Goal: Navigation & Orientation: Go to known website

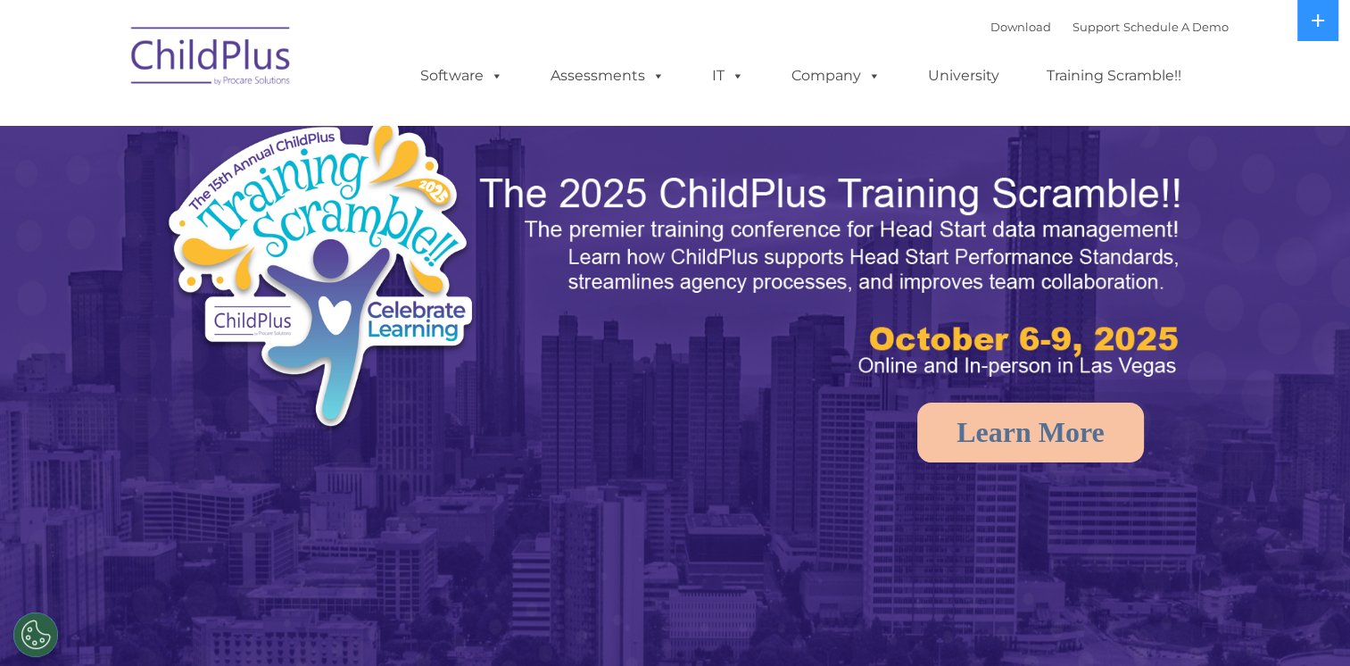
select select "MEDIUM"
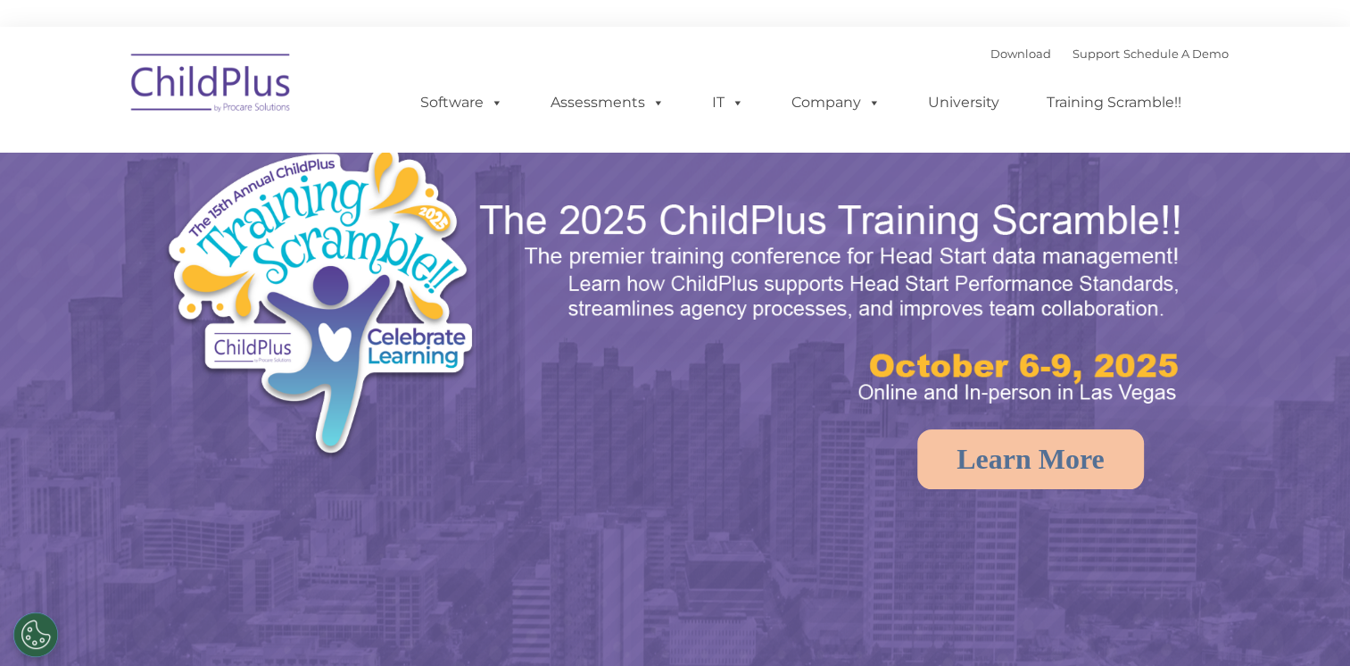
select select "MEDIUM"
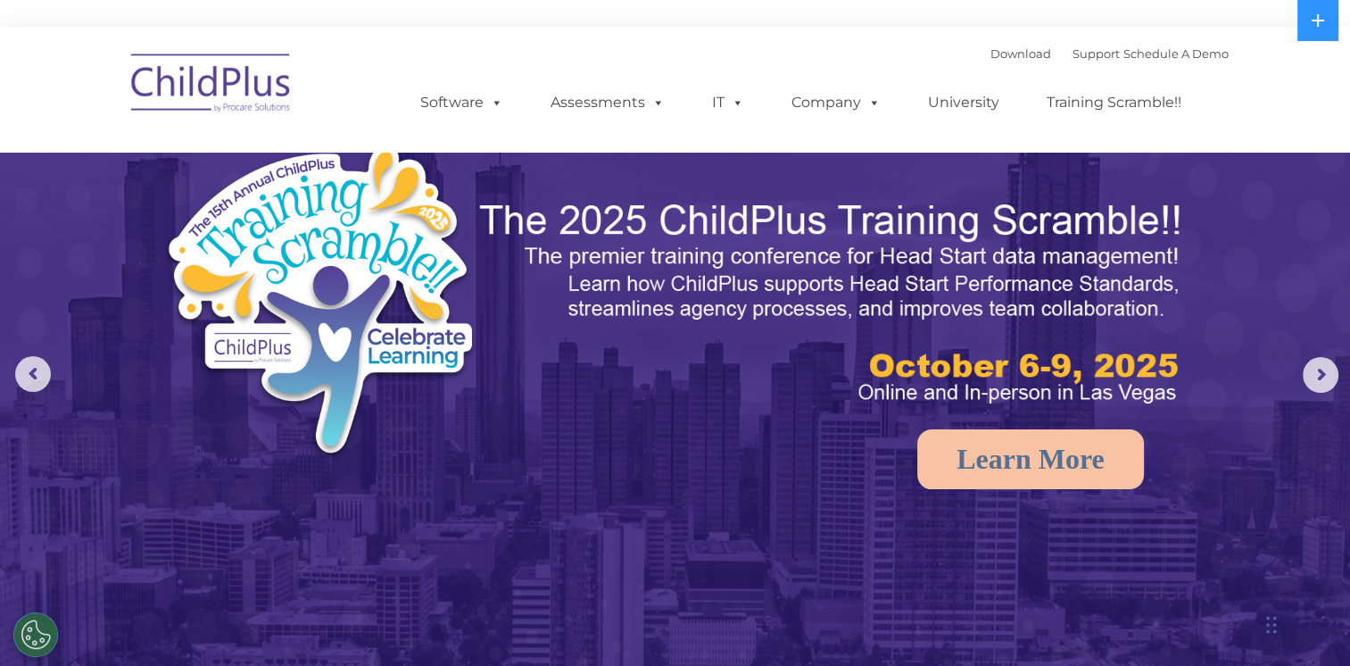
click at [213, 84] on img at bounding box center [211, 85] width 178 height 89
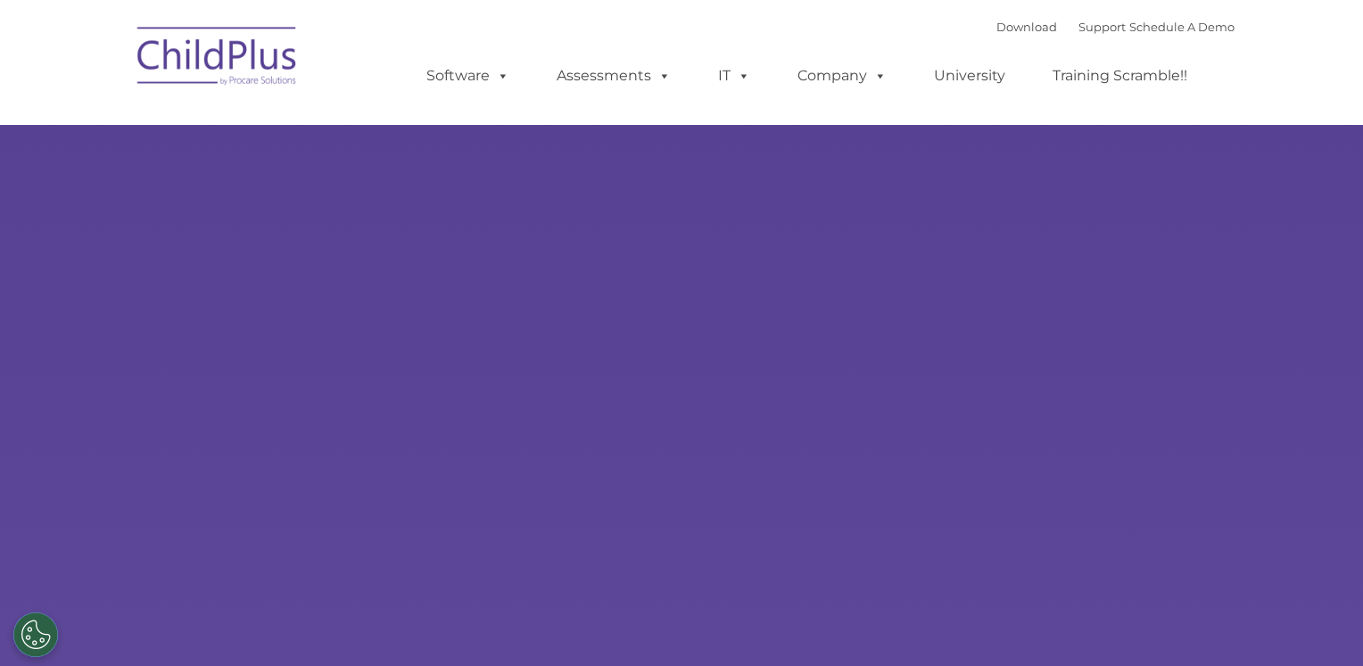
type input ""
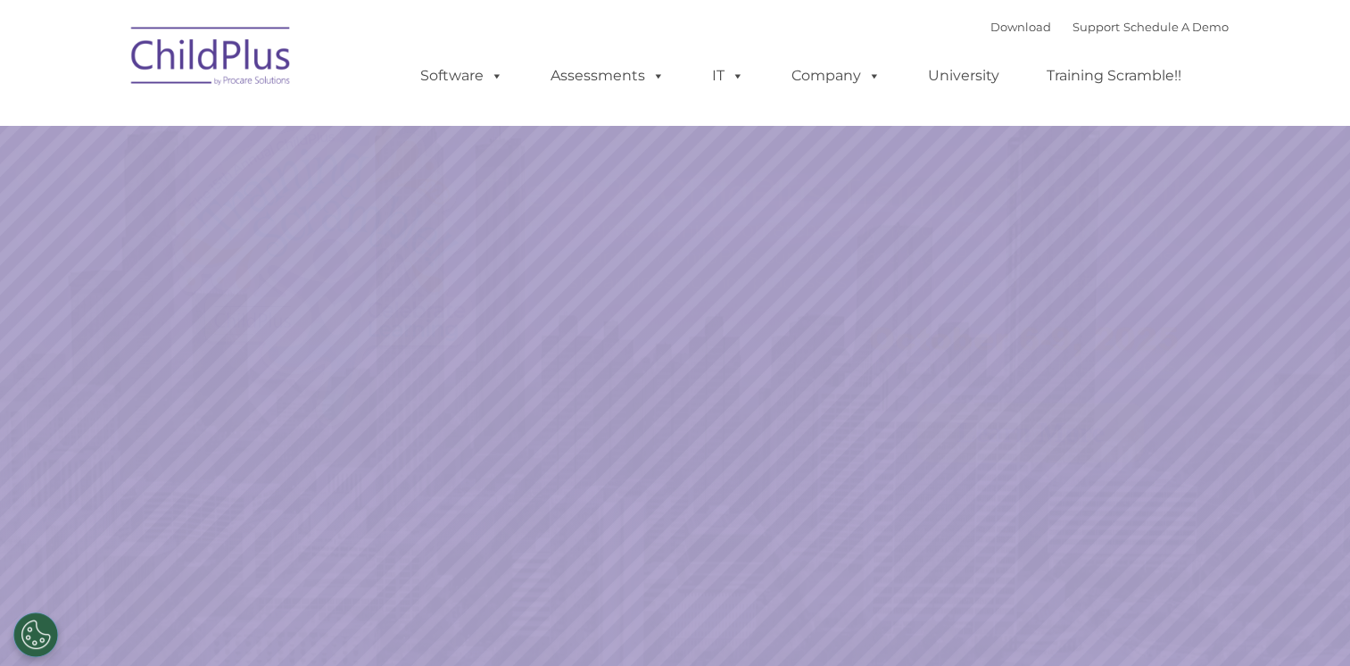
select select "MEDIUM"
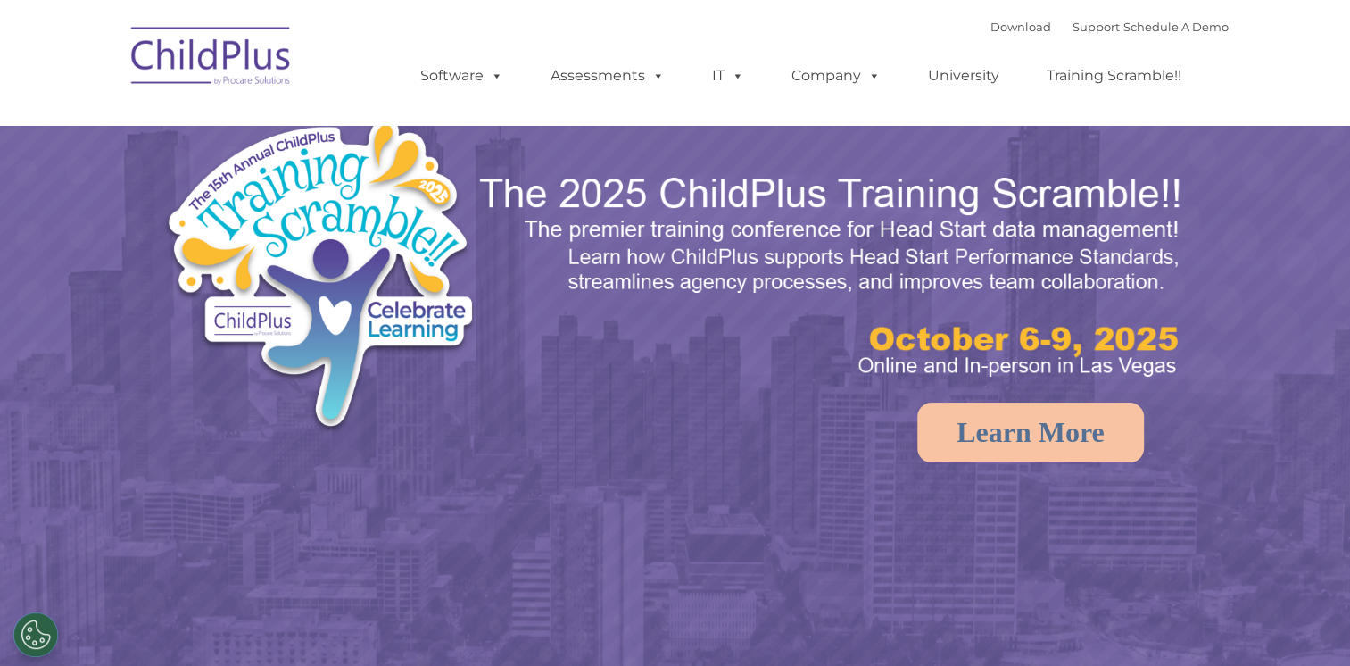
select select "MEDIUM"
